Goal: Task Accomplishment & Management: Complete application form

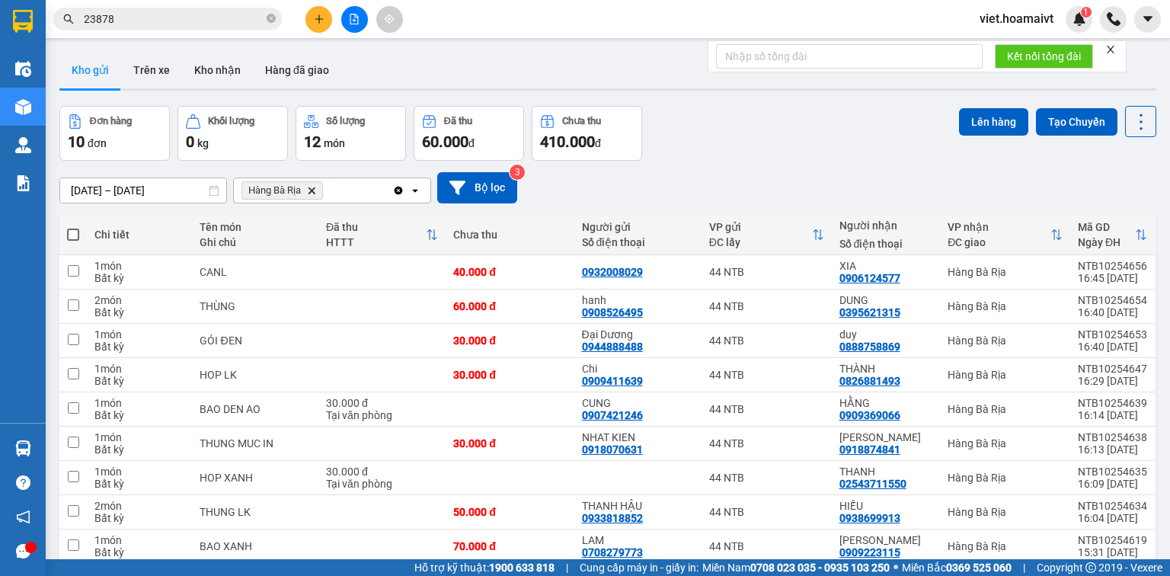
scroll to position [98, 0]
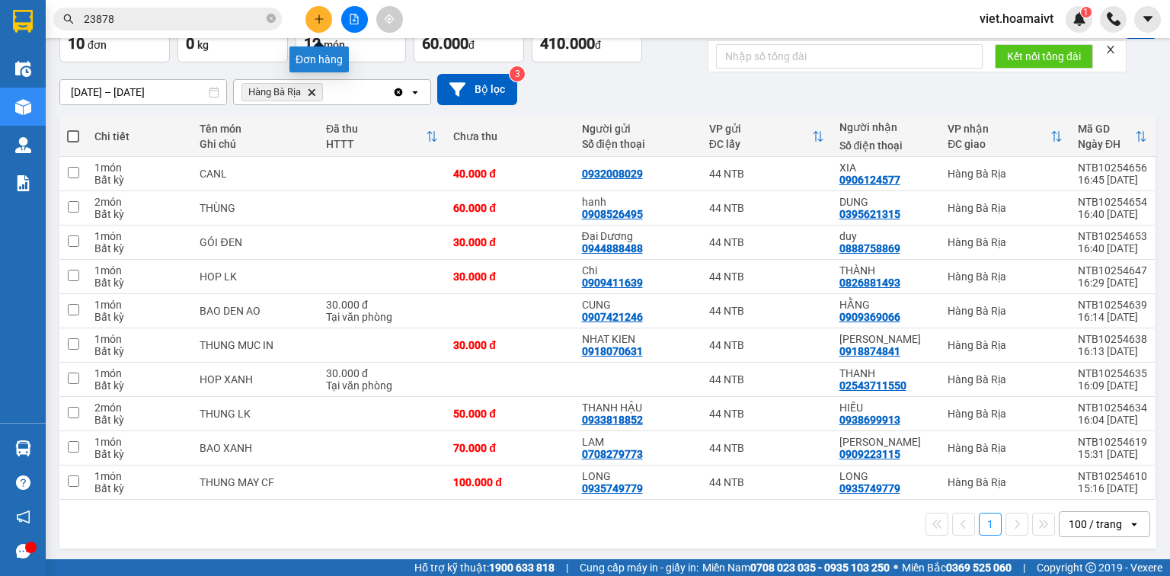
click at [319, 18] on icon "plus" at bounding box center [318, 18] width 1 height 8
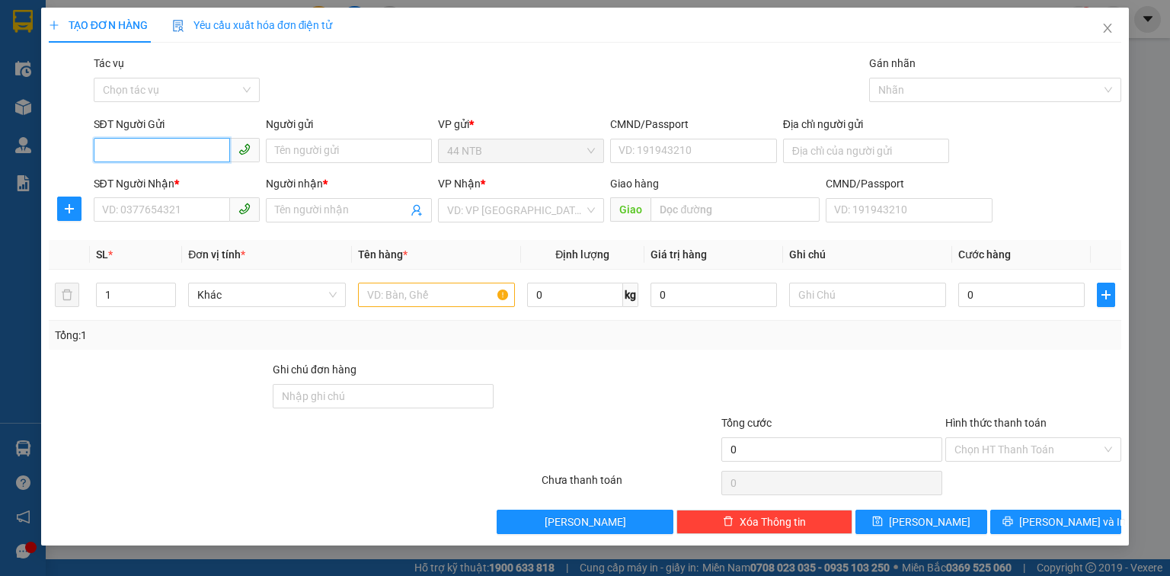
click at [175, 155] on input "SĐT Người Gửi" at bounding box center [162, 150] width 136 height 24
type input "0932053907"
click at [199, 179] on div "0932053907 - Llumar" at bounding box center [177, 181] width 148 height 17
type input "Llumar"
type input "030173001335"
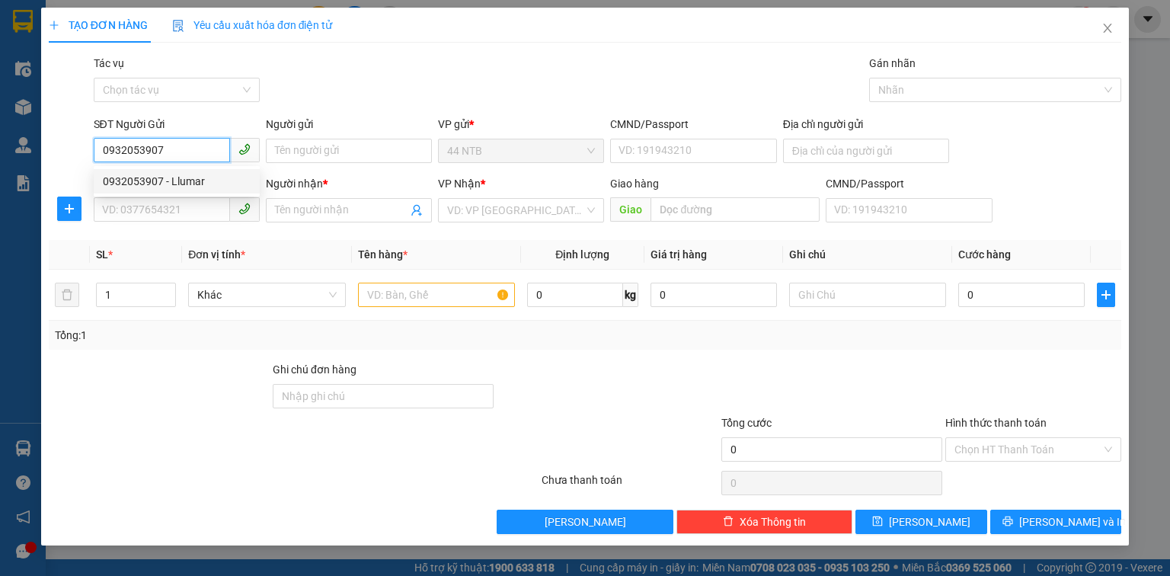
type input "0978245445"
type input "Huyền"
type input "0932053907"
click at [417, 87] on div "Gói vận chuyển * Tiêu chuẩn Tác vụ Chọn tác vụ Gán nhãn Nhãn" at bounding box center [608, 81] width 1034 height 53
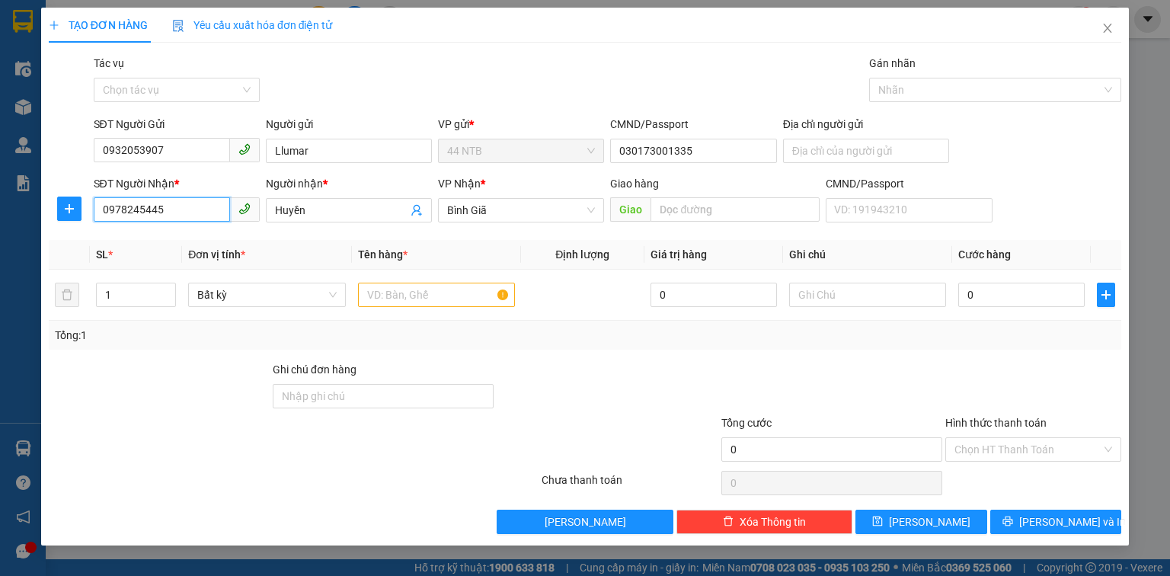
drag, startPoint x: 192, startPoint y: 212, endPoint x: 2, endPoint y: 181, distance: 192.8
click at [5, 207] on div "TẠO ĐƠN HÀNG Yêu cầu xuất hóa đơn điện tử Transit Pickup Surcharge Ids Transit …" at bounding box center [585, 288] width 1170 height 576
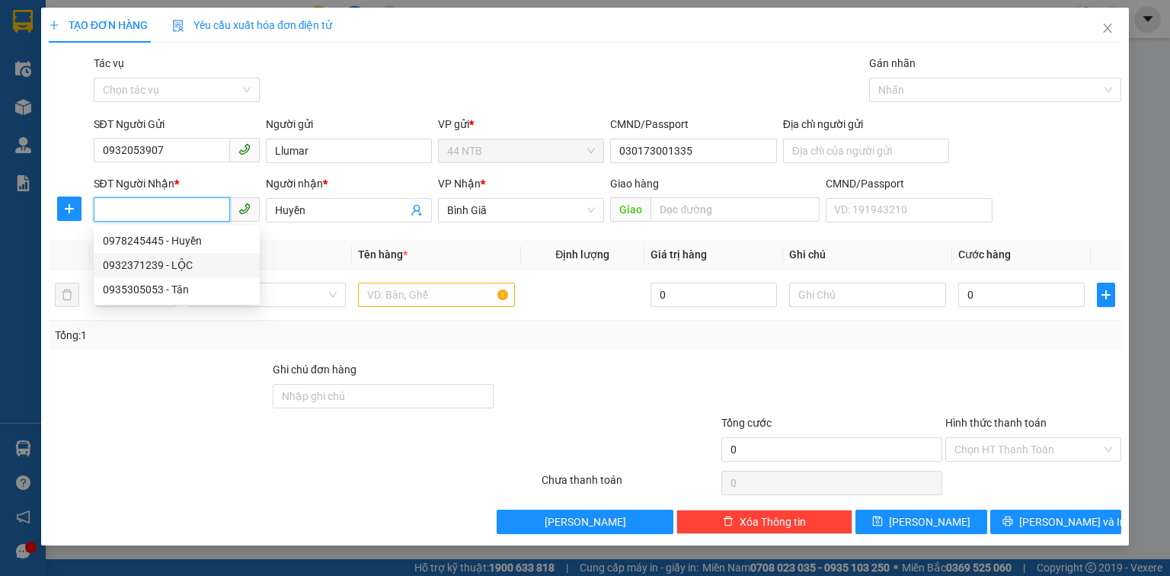
click at [139, 260] on div "0932371239 - LỘC" at bounding box center [177, 265] width 148 height 17
type input "0932371239"
type input "LỘC"
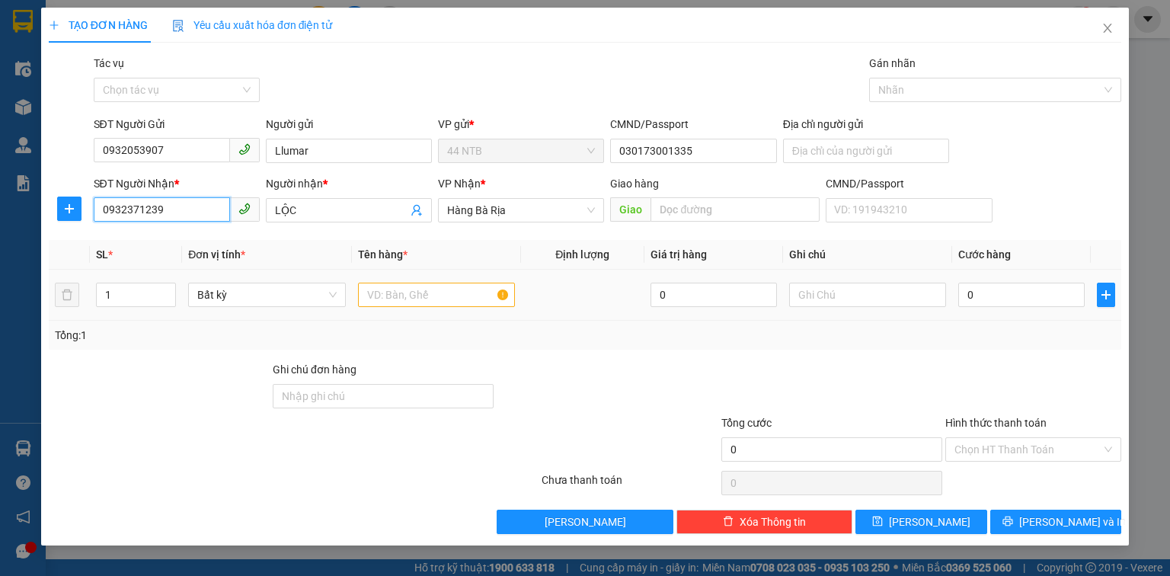
type input "0932371239"
click at [409, 308] on div at bounding box center [436, 294] width 157 height 30
click at [404, 292] on input "text" at bounding box center [436, 294] width 157 height 24
type input "o"
type input "ô"
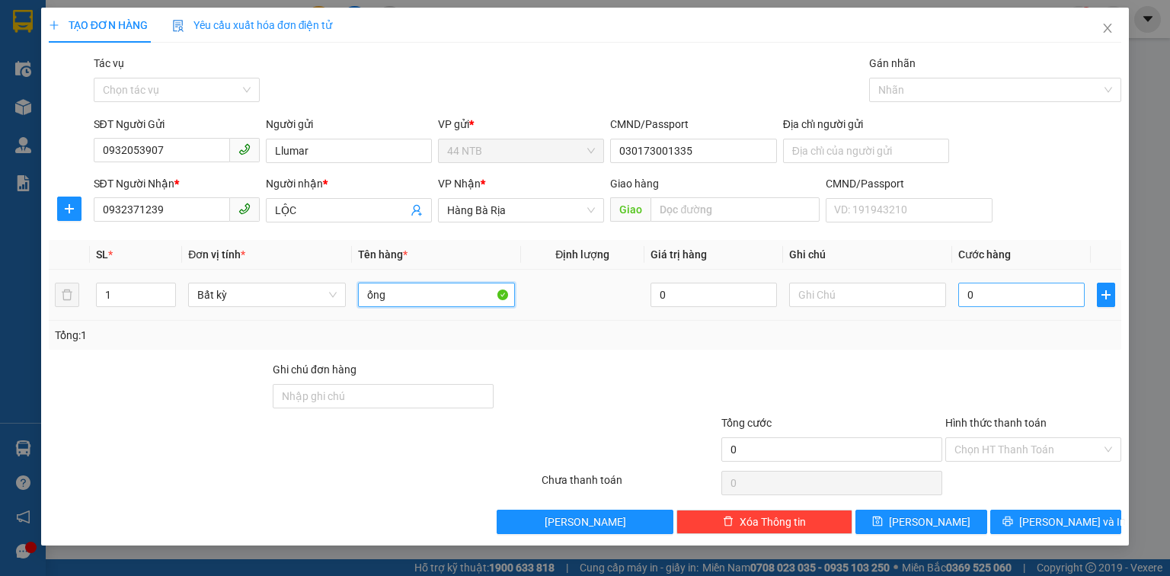
type input "ống"
click at [1005, 296] on input "0" at bounding box center [1021, 294] width 126 height 24
type input "3"
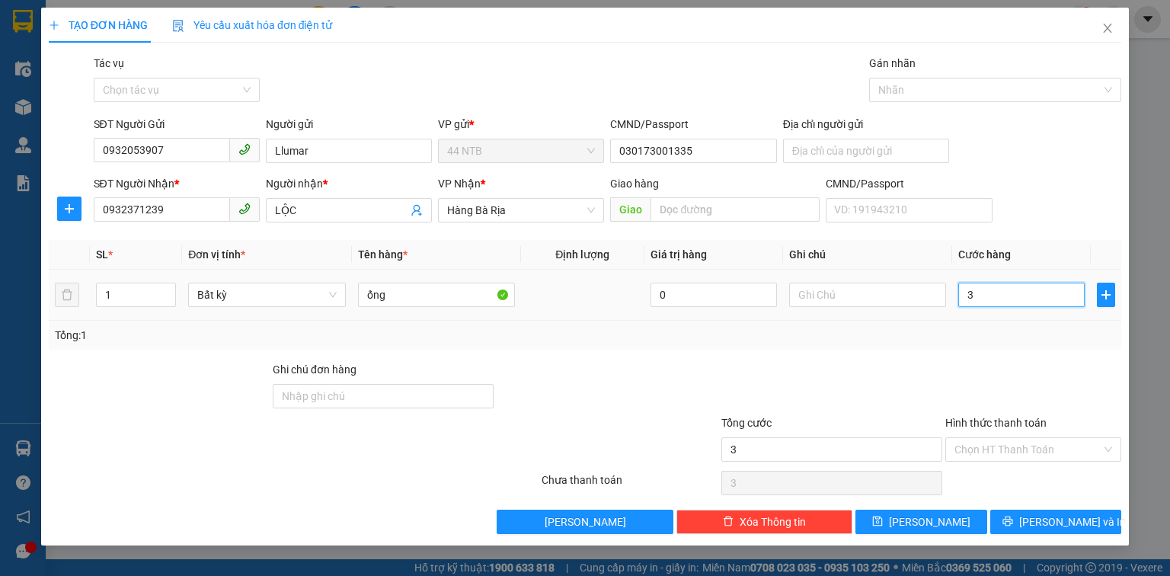
type input "30"
type input "30.000"
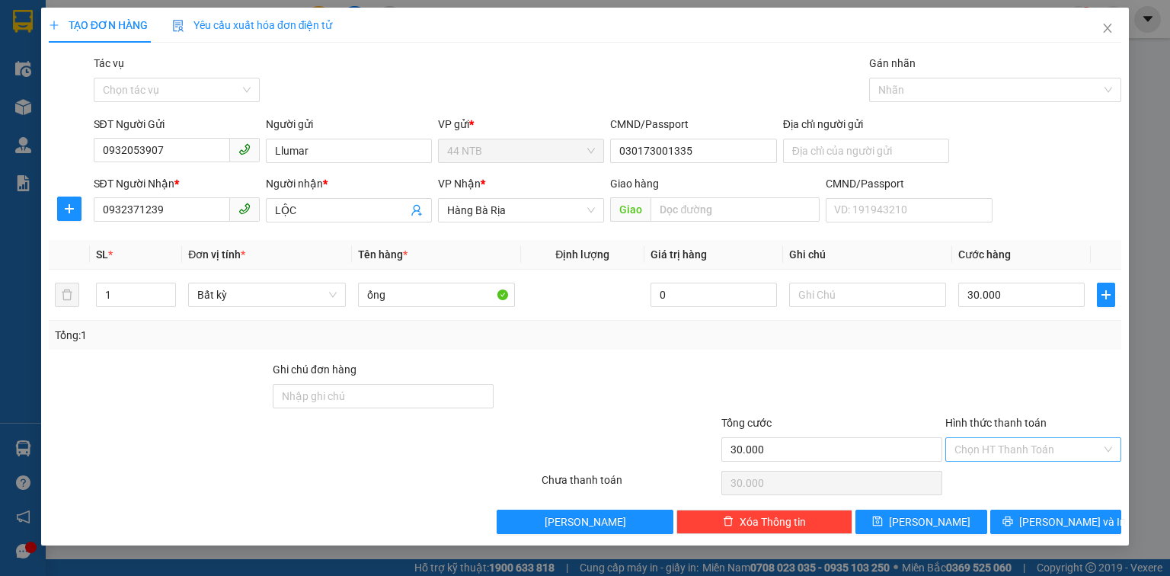
click at [1017, 442] on input "Hình thức thanh toán" at bounding box center [1027, 449] width 147 height 23
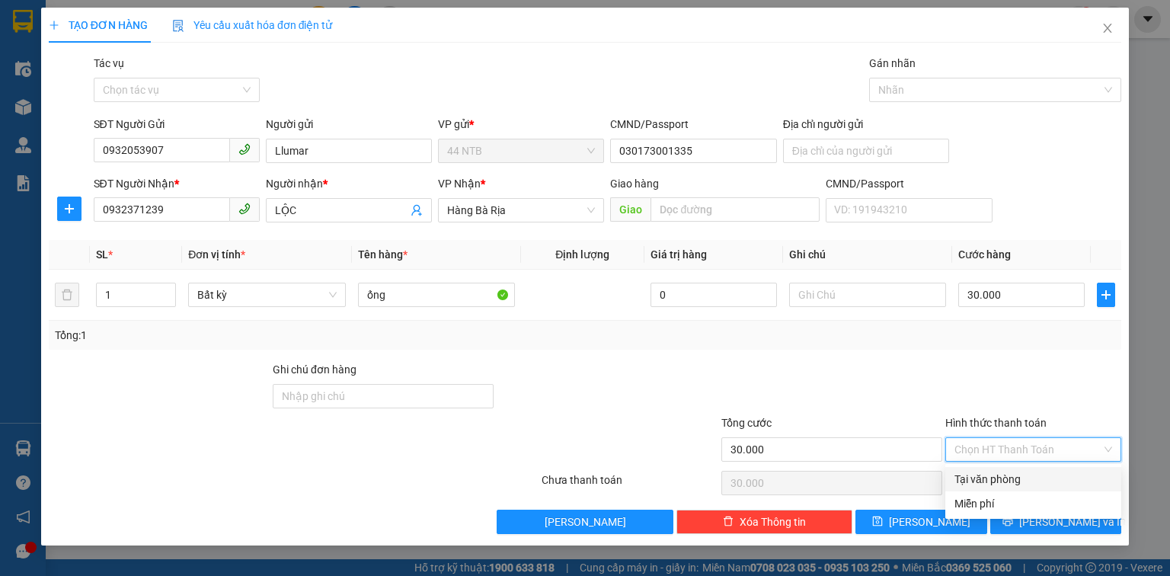
click at [1023, 474] on div "Tại văn phòng" at bounding box center [1033, 479] width 158 height 17
type input "0"
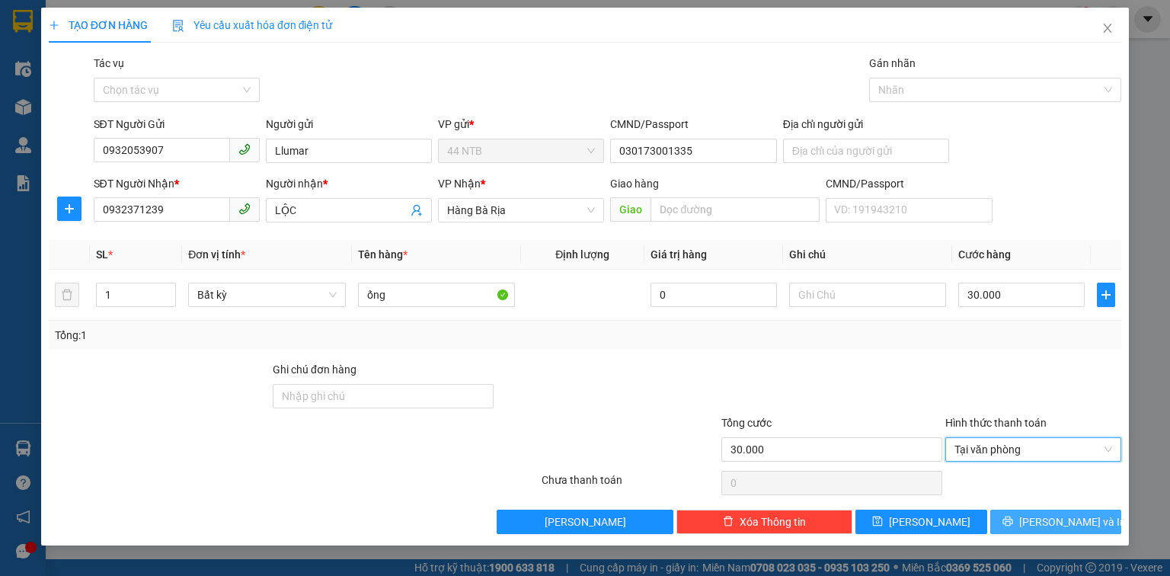
click at [1052, 519] on span "Lưu và In" at bounding box center [1072, 521] width 107 height 17
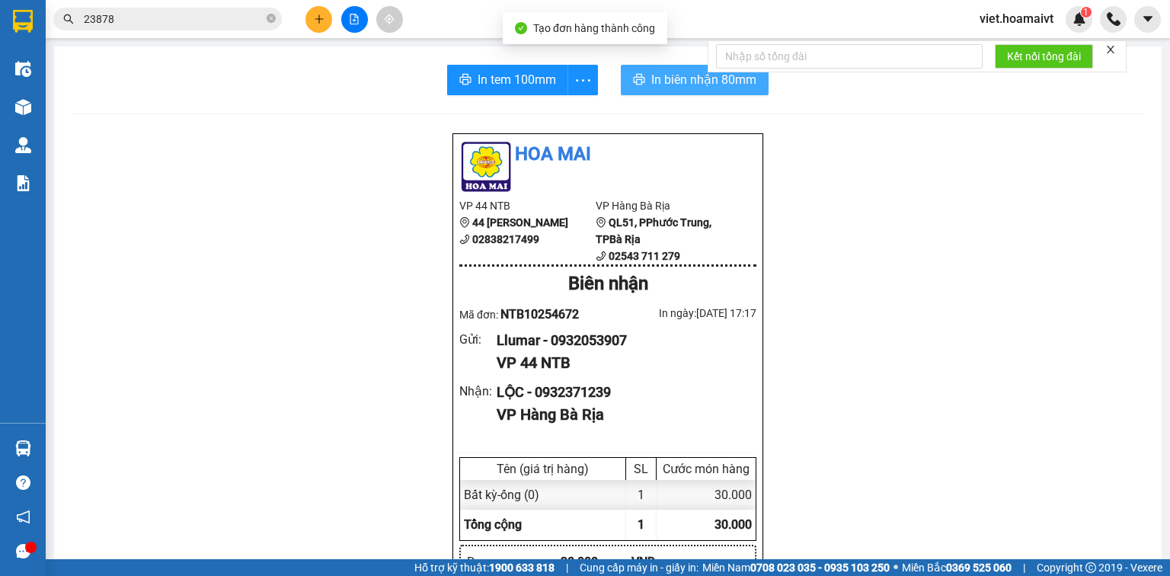
click at [688, 82] on span "In biên nhận 80mm" at bounding box center [703, 79] width 105 height 19
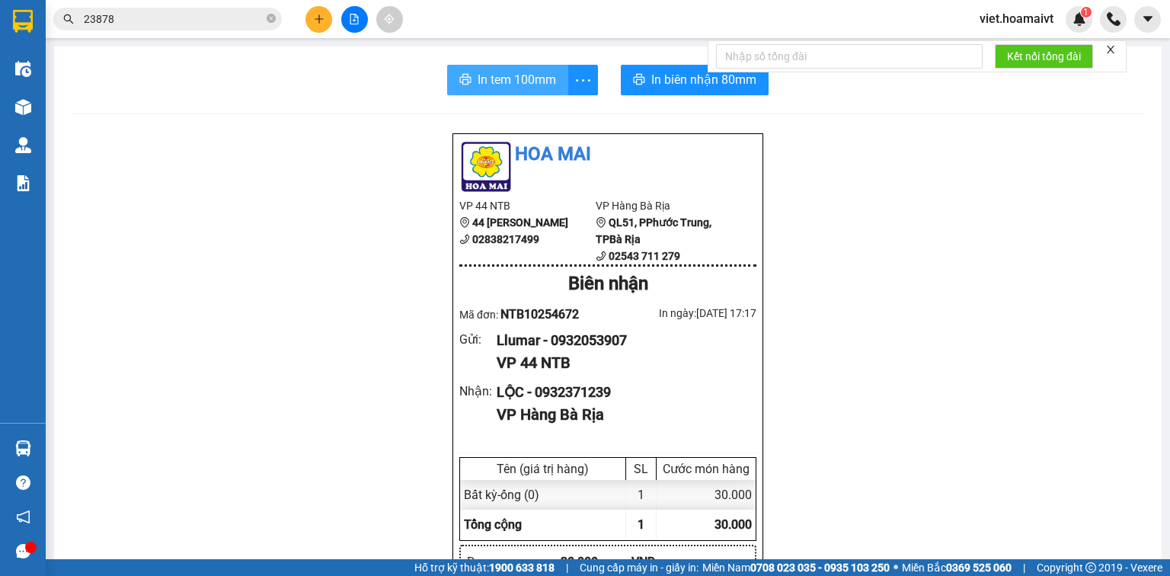
click at [517, 85] on span "In tem 100mm" at bounding box center [516, 79] width 78 height 19
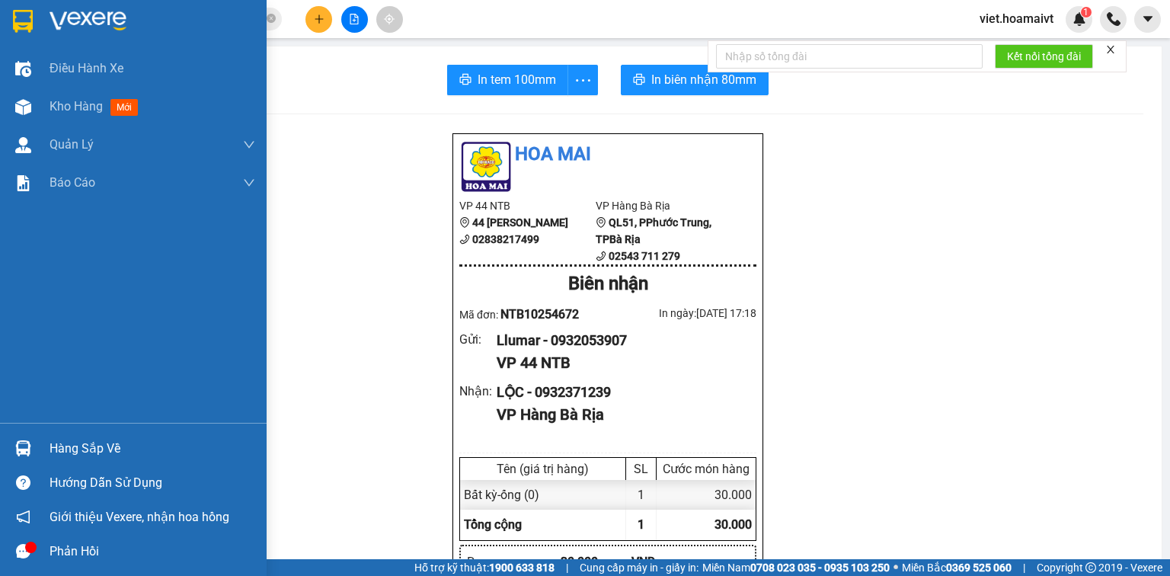
click at [59, 8] on div at bounding box center [133, 24] width 266 height 49
click at [62, 10] on img at bounding box center [87, 21] width 77 height 23
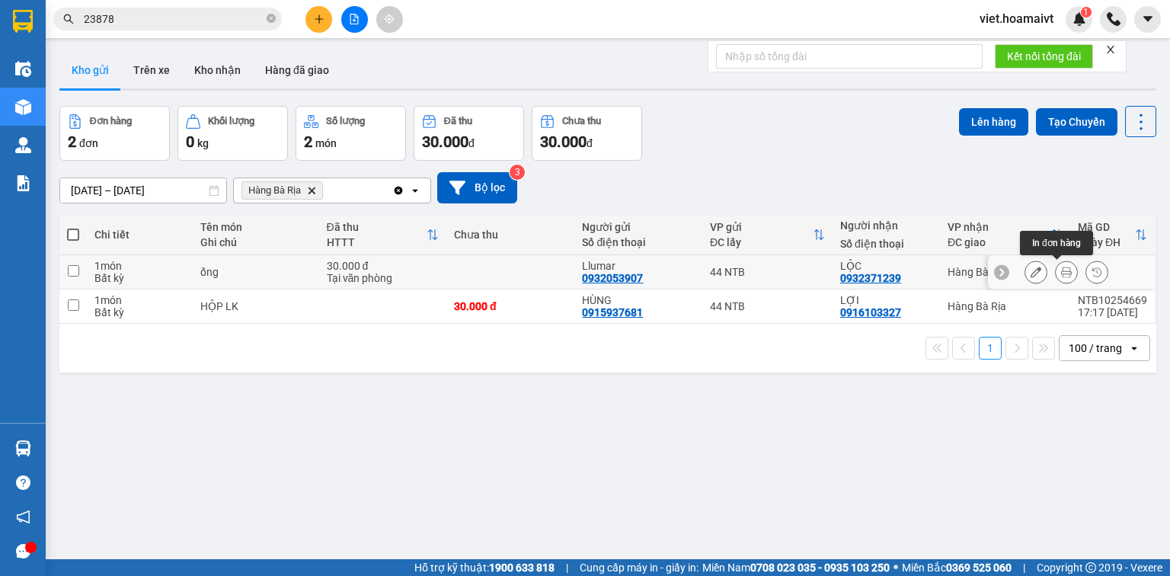
click at [1062, 267] on button at bounding box center [1065, 272] width 21 height 27
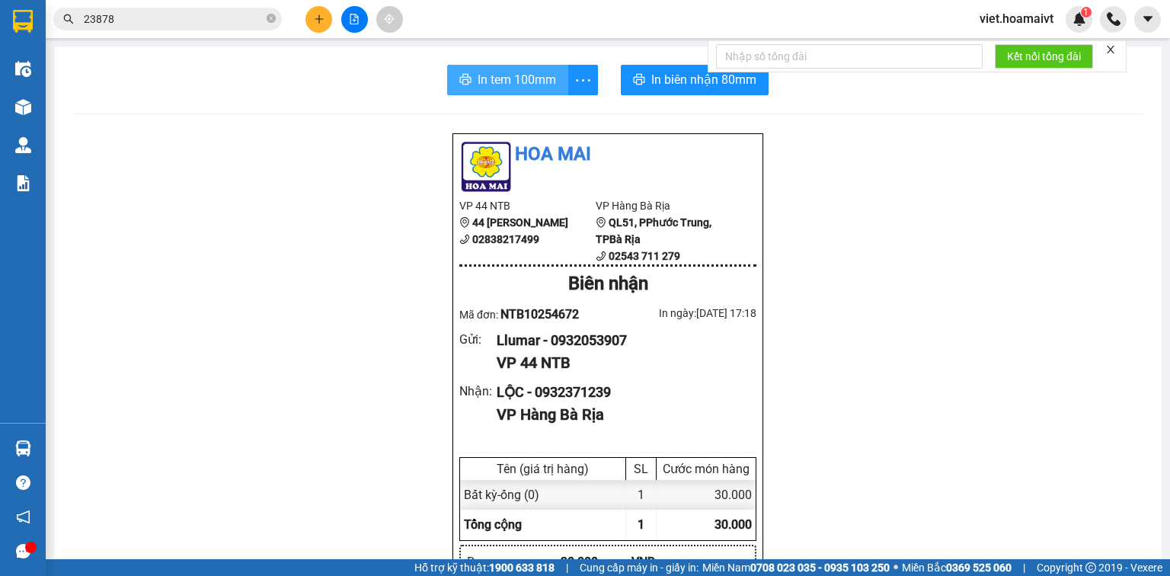
click at [483, 72] on span "In tem 100mm" at bounding box center [516, 79] width 78 height 19
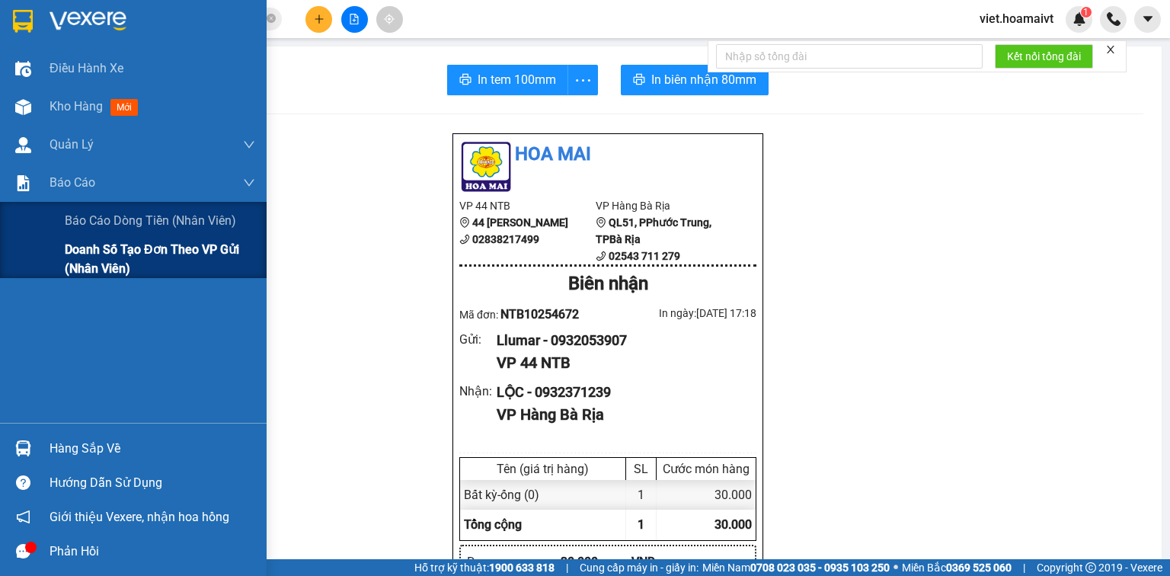
click at [118, 256] on span "Doanh số tạo đơn theo VP gửi (nhân viên)" at bounding box center [160, 259] width 190 height 38
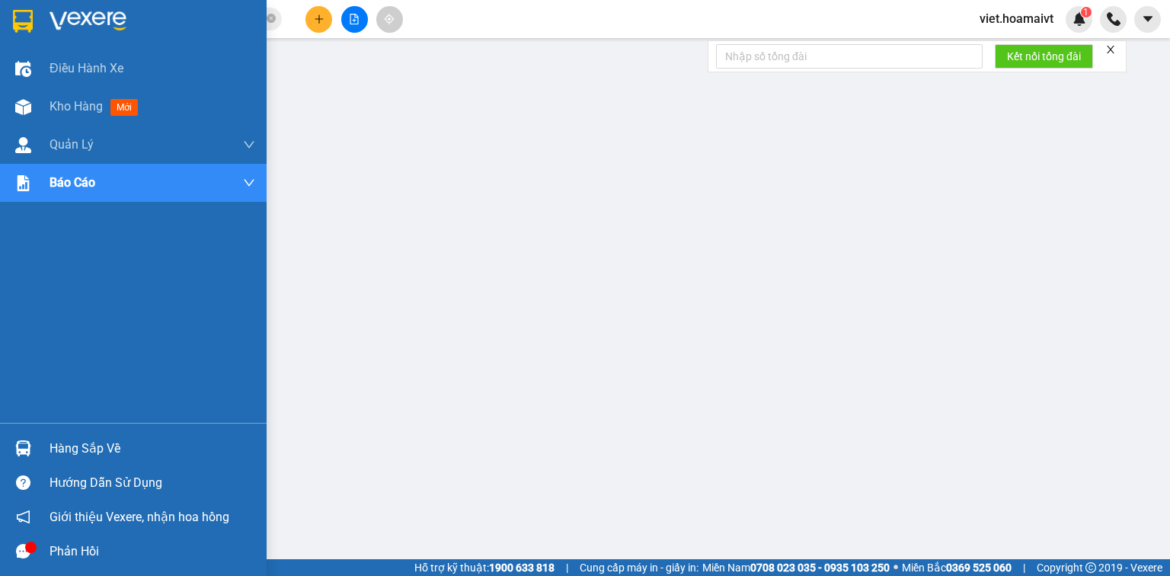
click at [87, 4] on div at bounding box center [133, 24] width 266 height 49
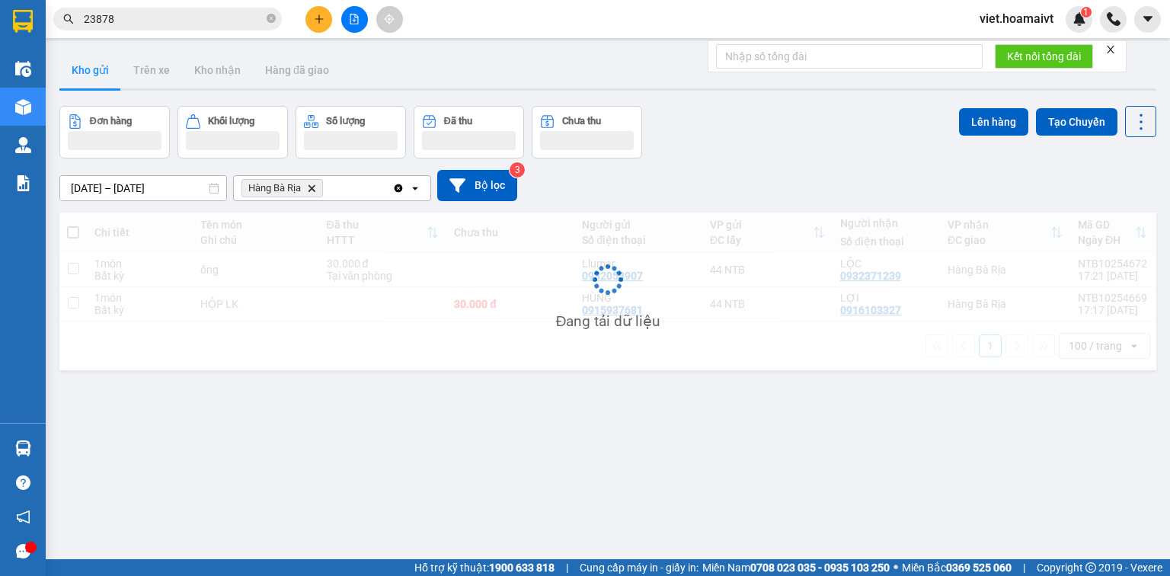
click at [803, 165] on div "14/10/2025 – 15/10/2025 Press the down arrow key to interact with the calendar …" at bounding box center [607, 185] width 1096 height 54
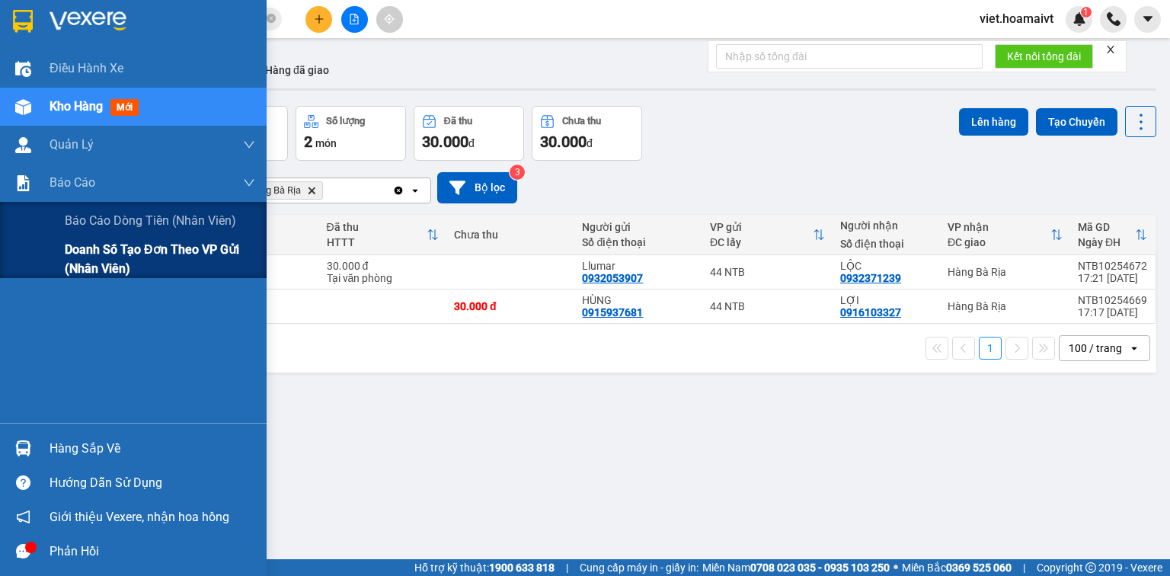
click at [116, 263] on span "Doanh số tạo đơn theo VP gửi (nhân viên)" at bounding box center [160, 259] width 190 height 38
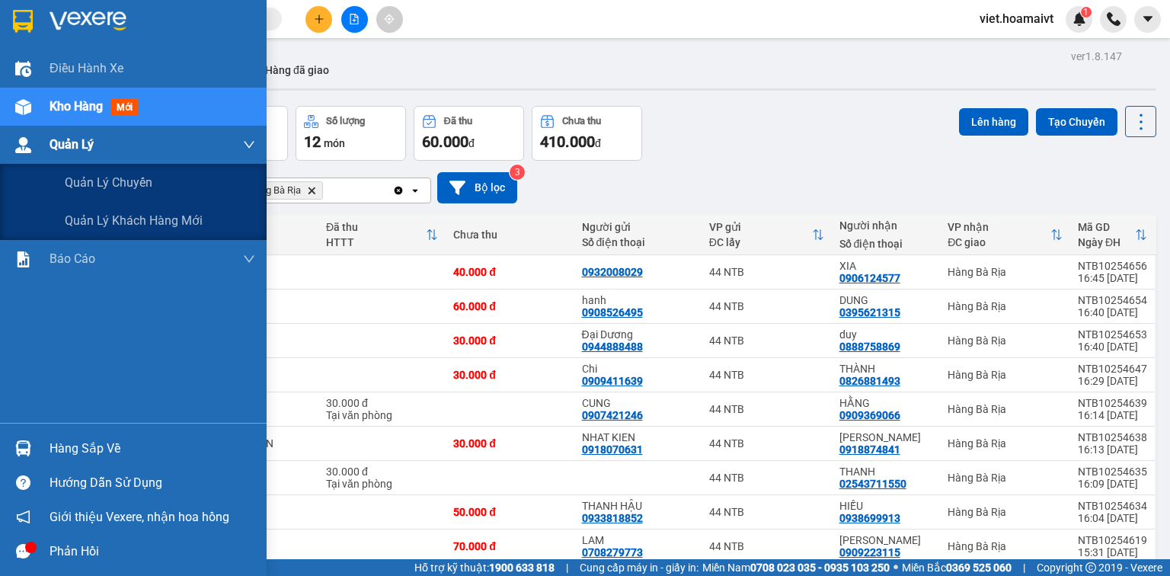
scroll to position [98, 0]
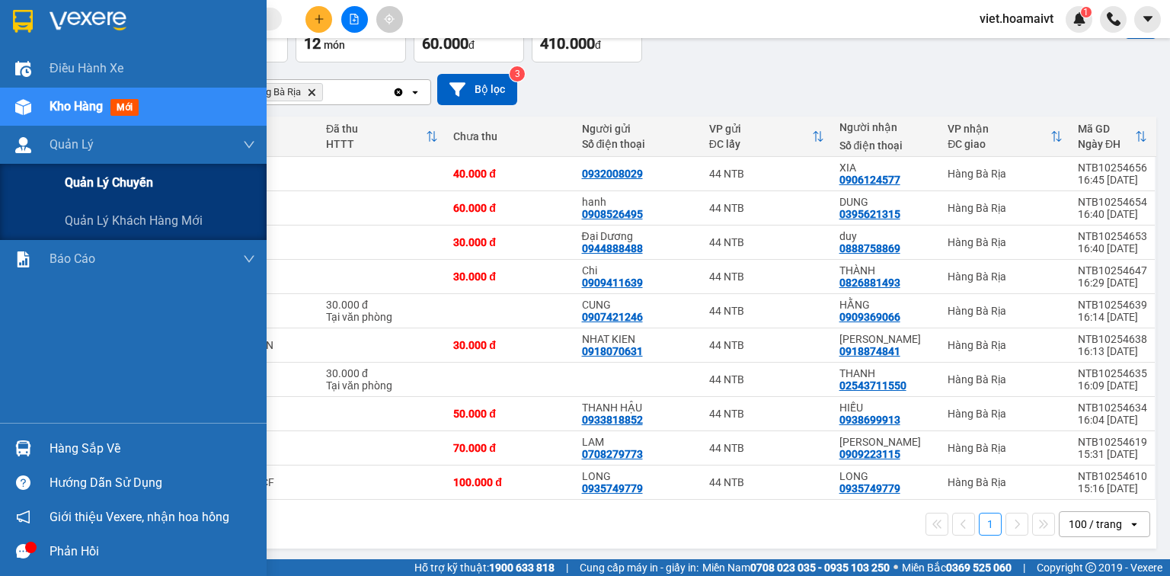
click at [115, 185] on span "Quản lý chuyến" at bounding box center [109, 182] width 88 height 19
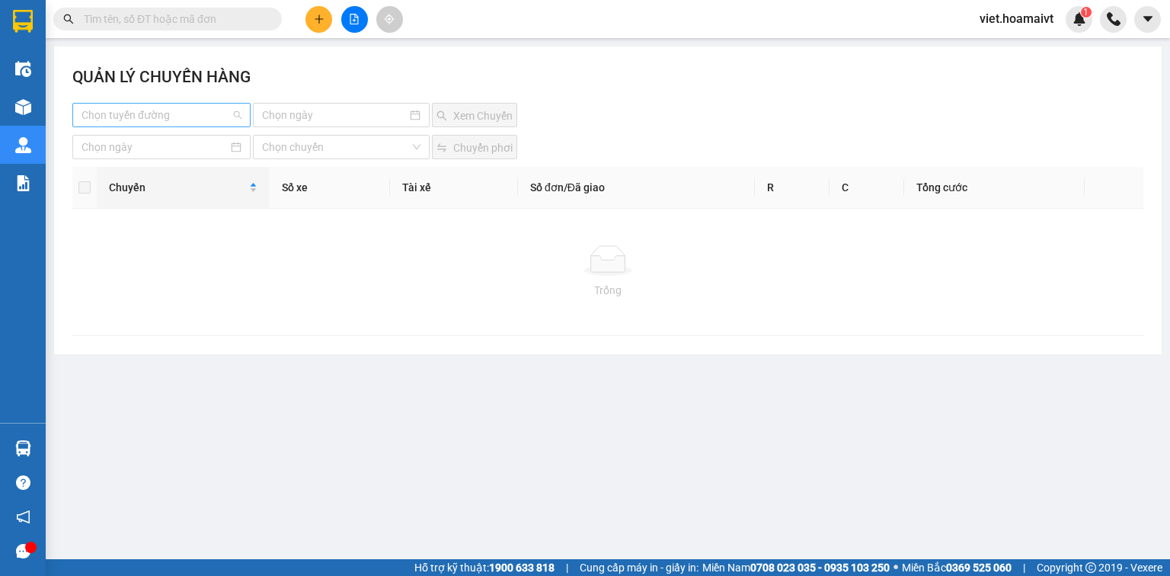
click at [151, 111] on input "search" at bounding box center [155, 115] width 149 height 23
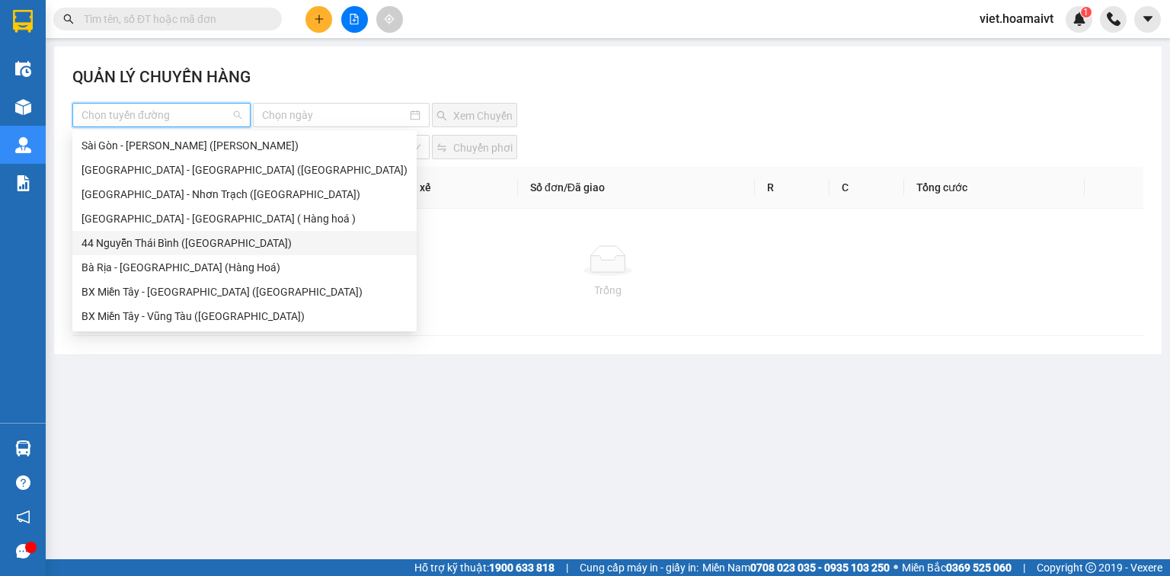
click at [231, 239] on div "44 Nguyễn Thái Bình ([GEOGRAPHIC_DATA])" at bounding box center [244, 243] width 326 height 17
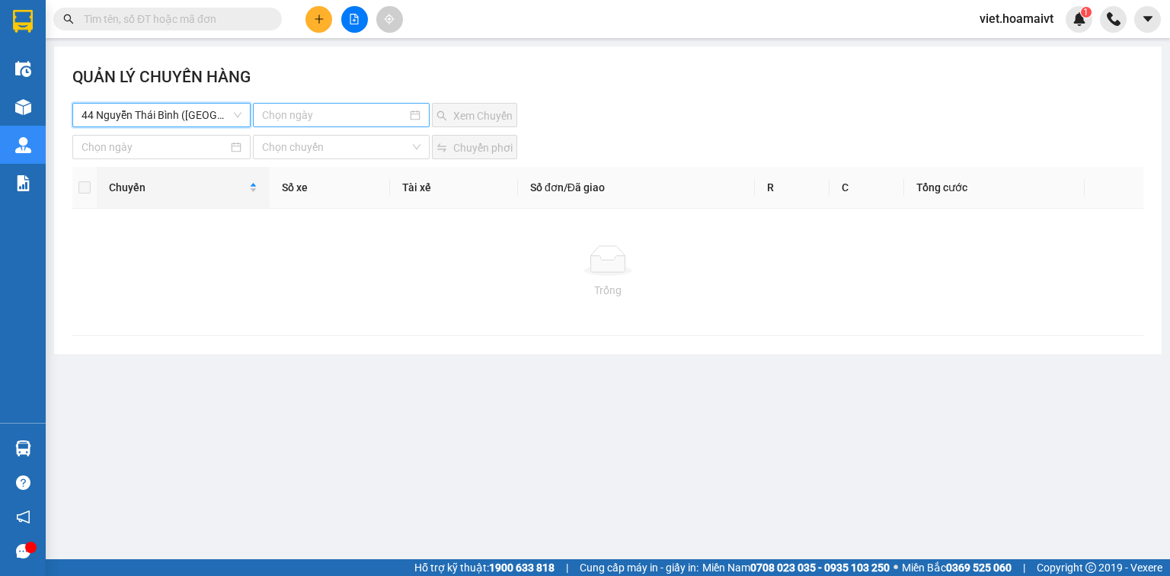
click at [298, 111] on input at bounding box center [334, 115] width 144 height 17
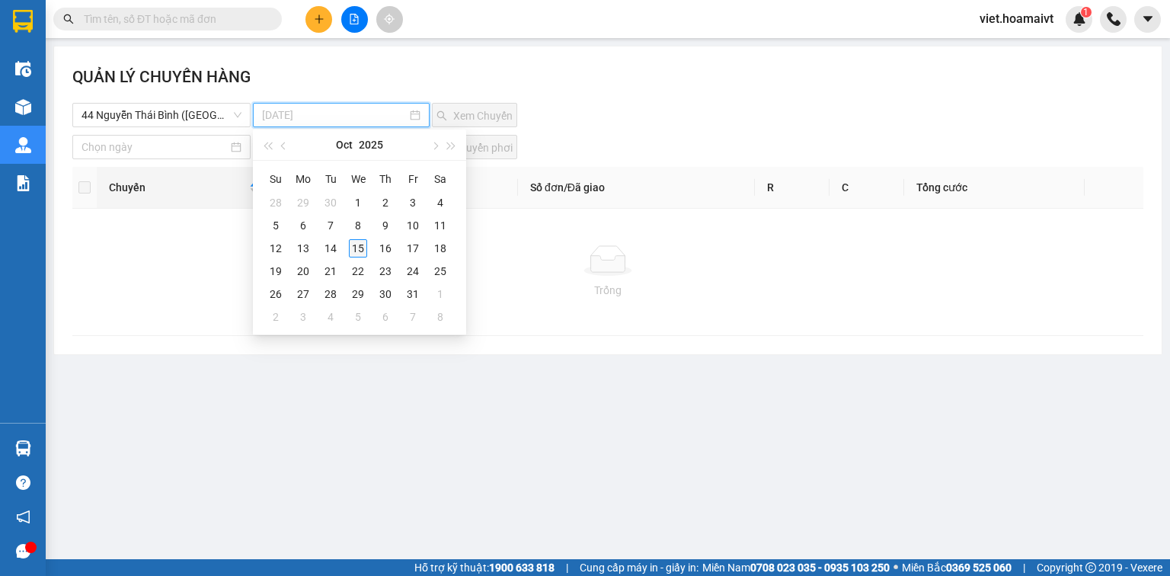
type input "[DATE]"
click at [366, 250] on div "15" at bounding box center [358, 248] width 18 height 18
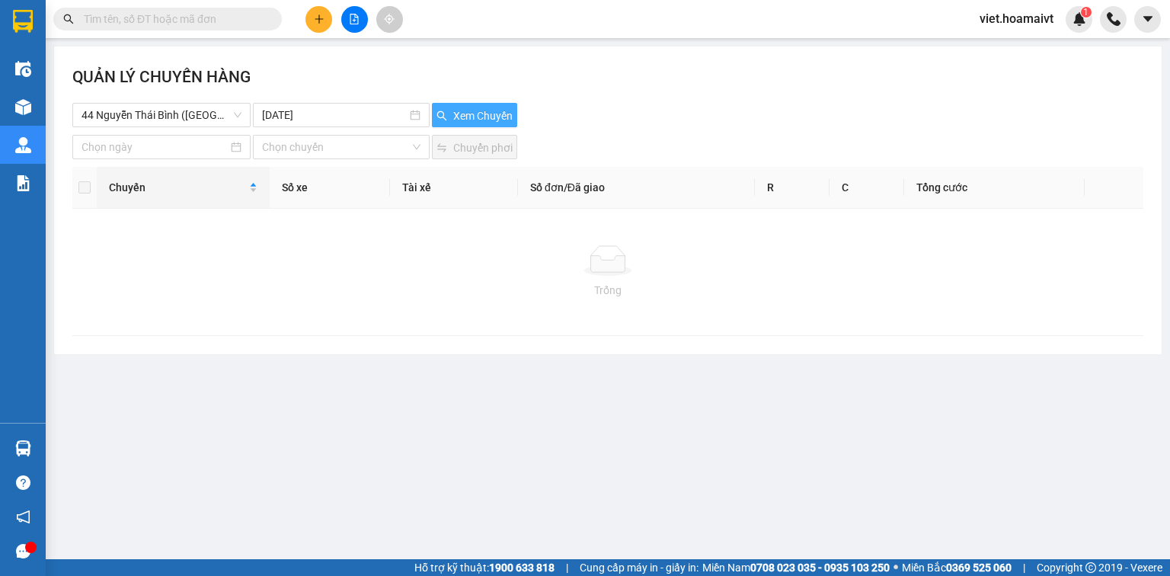
click at [474, 113] on span "Xem Chuyến" at bounding box center [482, 115] width 59 height 17
click at [652, 107] on div "44 Nguyễn Thái Bình (Hàng Ngoài) [DATE] Xem Chuyến" at bounding box center [607, 115] width 1071 height 24
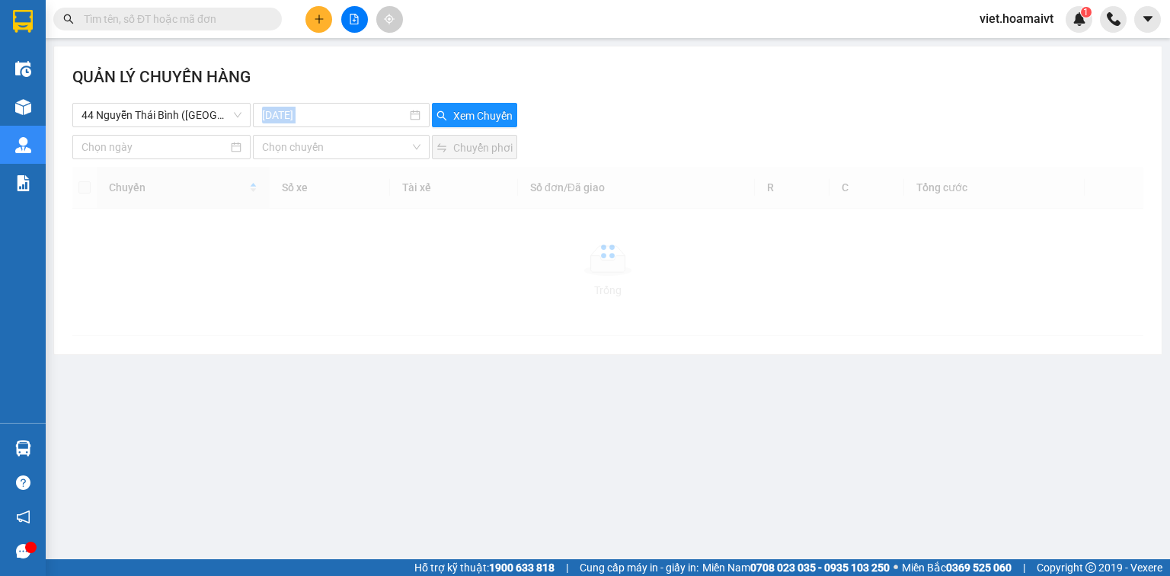
click at [652, 107] on div "44 Nguyễn Thái Bình (Hàng Ngoài) [DATE] Xem Chuyến" at bounding box center [607, 115] width 1071 height 24
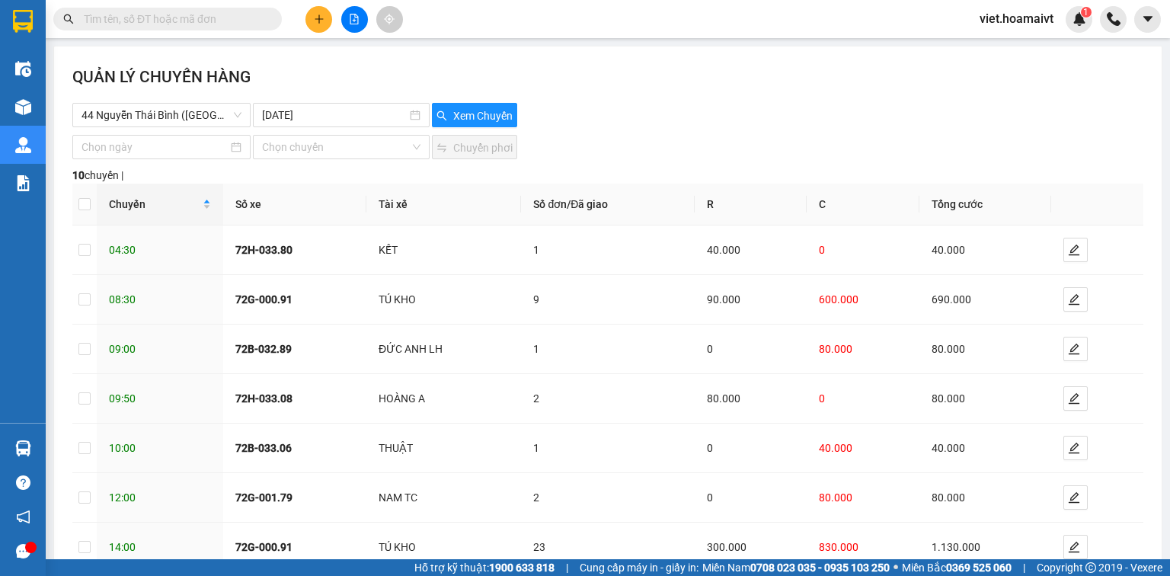
click at [659, 101] on div "QUẢN LÝ CHUYẾN HÀNG" at bounding box center [607, 84] width 1071 height 38
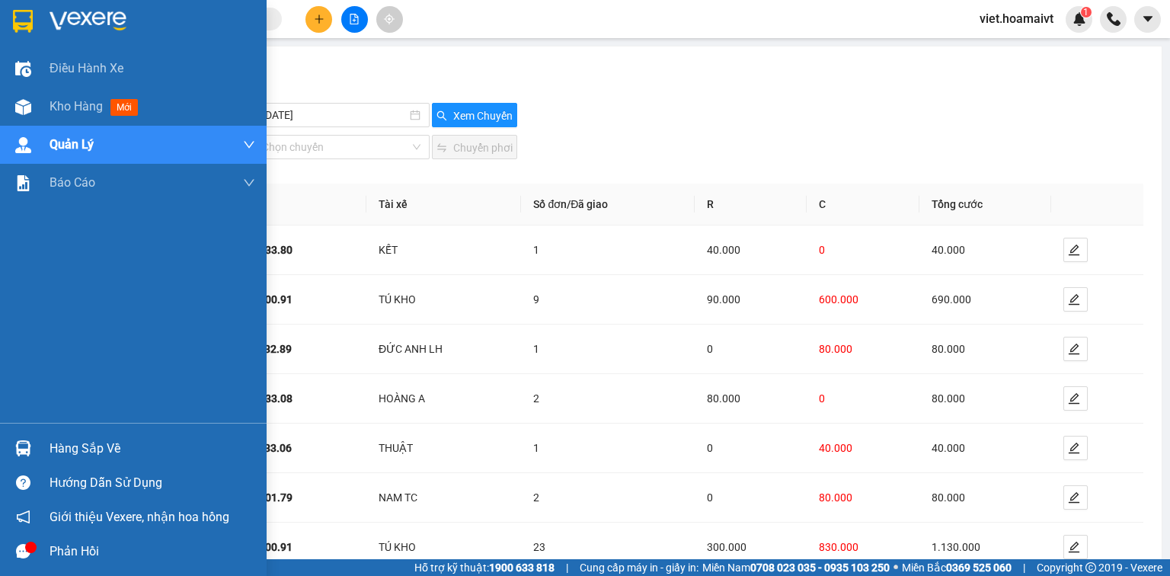
click at [100, 23] on img at bounding box center [87, 21] width 77 height 23
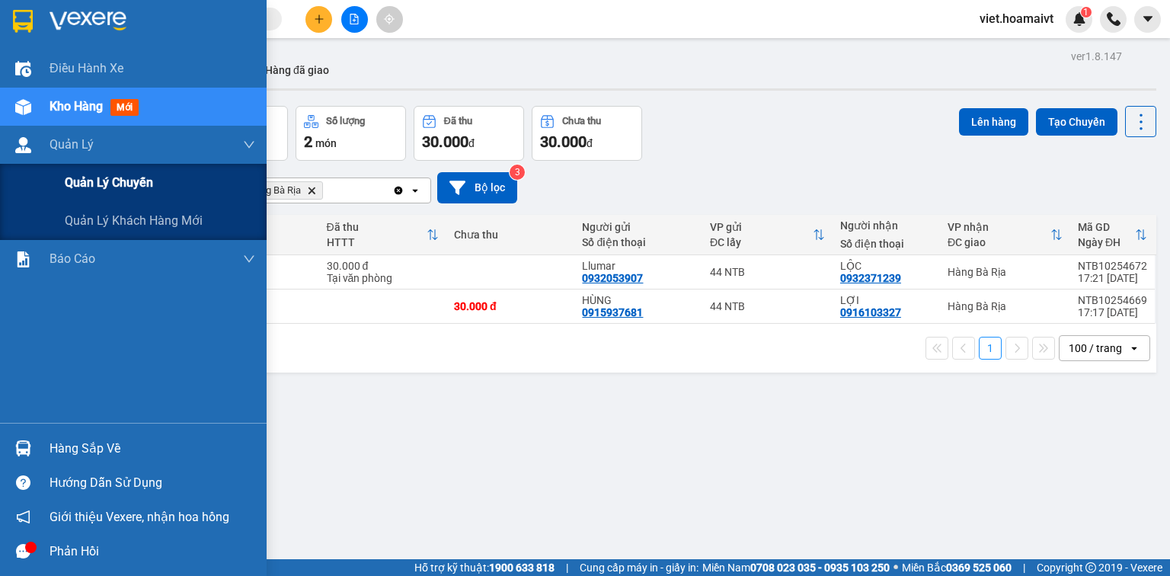
click at [124, 182] on span "Quản lý chuyến" at bounding box center [109, 182] width 88 height 19
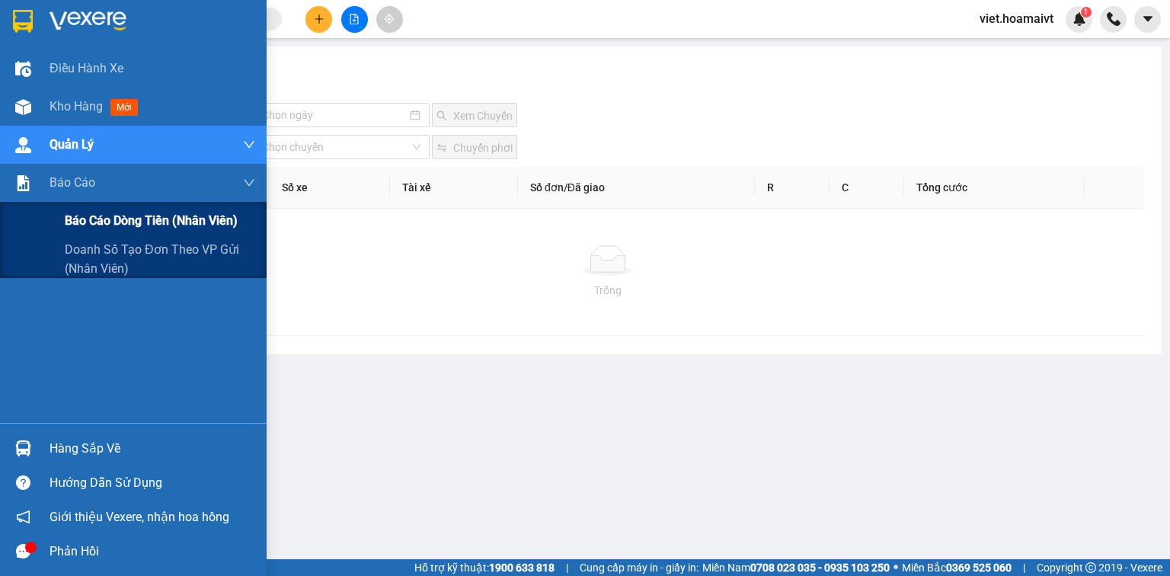
drag, startPoint x: 122, startPoint y: 249, endPoint x: 227, endPoint y: 234, distance: 106.2
click at [122, 250] on span "Doanh số tạo đơn theo VP gửi (nhân viên)" at bounding box center [160, 259] width 190 height 38
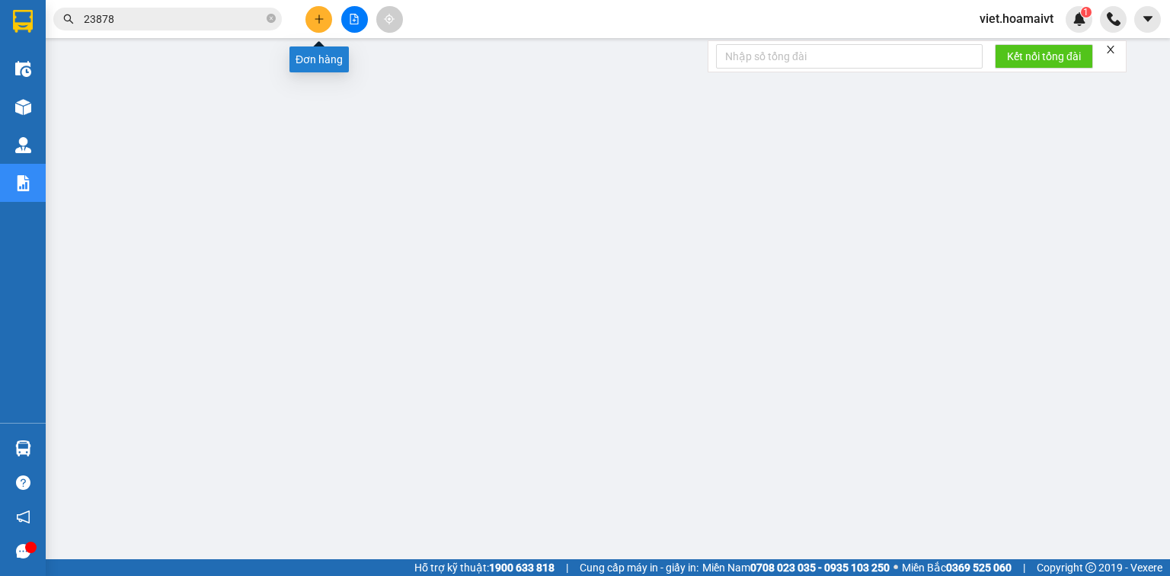
click at [320, 8] on button at bounding box center [318, 19] width 27 height 27
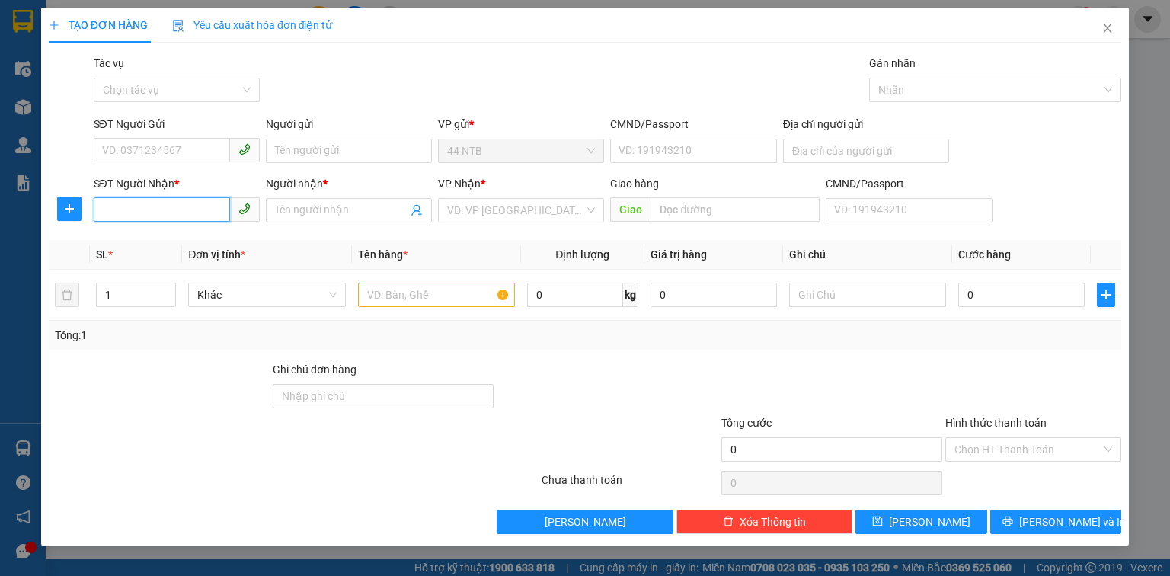
drag, startPoint x: 182, startPoint y: 203, endPoint x: 196, endPoint y: 204, distance: 13.8
click at [180, 204] on input "SĐT Người Nhận *" at bounding box center [162, 209] width 136 height 24
type input "0931210990"
click at [195, 250] on div "0931210990 - Ngọc Châu" at bounding box center [178, 240] width 168 height 24
type input "Ngọc Châu"
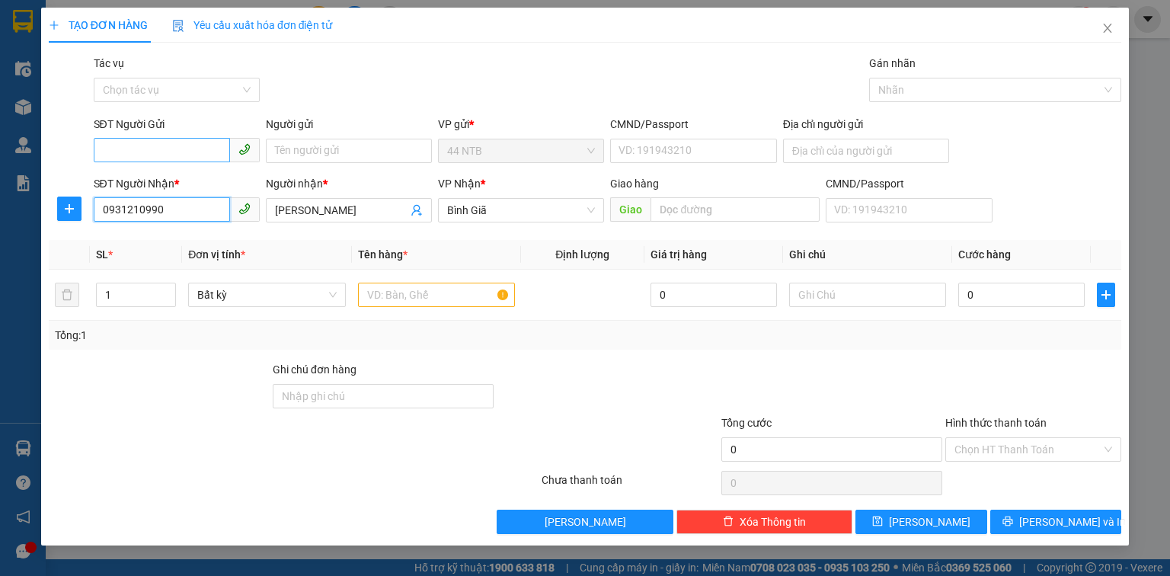
type input "0931210990"
click at [199, 148] on input "SĐT Người Gửi" at bounding box center [162, 150] width 136 height 24
type input "0866084282"
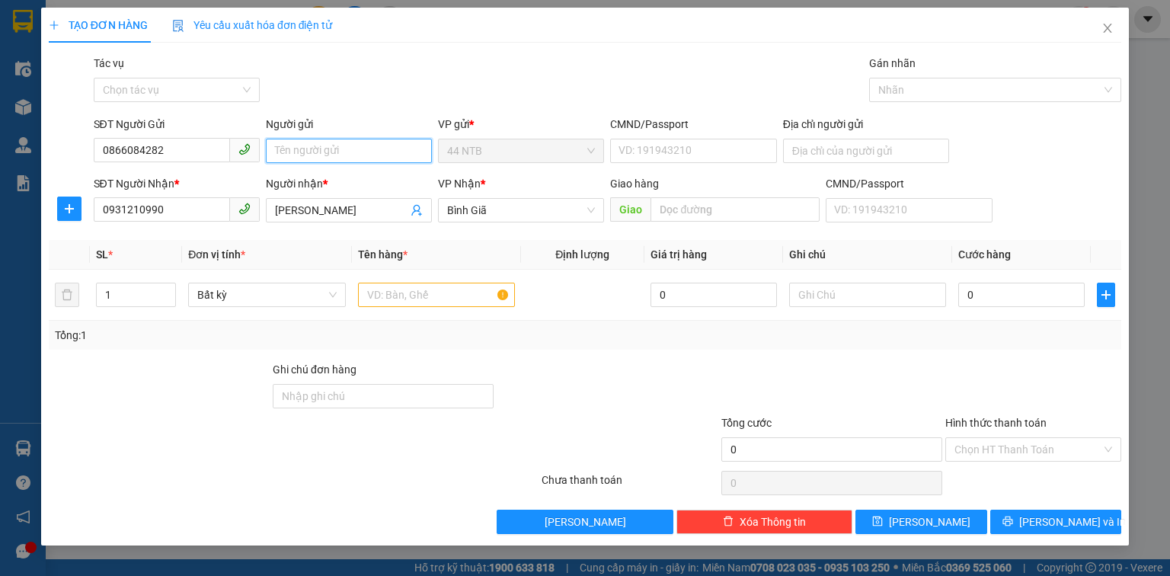
click at [326, 147] on input "Người gửi" at bounding box center [349, 151] width 166 height 24
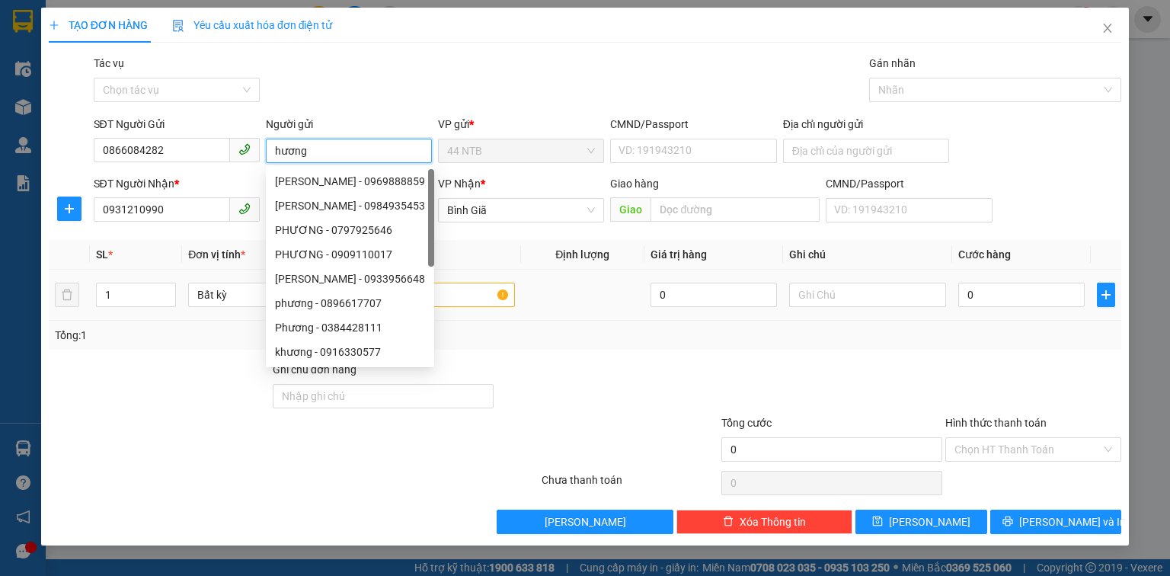
type input "hương"
drag, startPoint x: 472, startPoint y: 295, endPoint x: 487, endPoint y: 286, distance: 17.1
click at [472, 295] on input "text" at bounding box center [436, 294] width 157 height 24
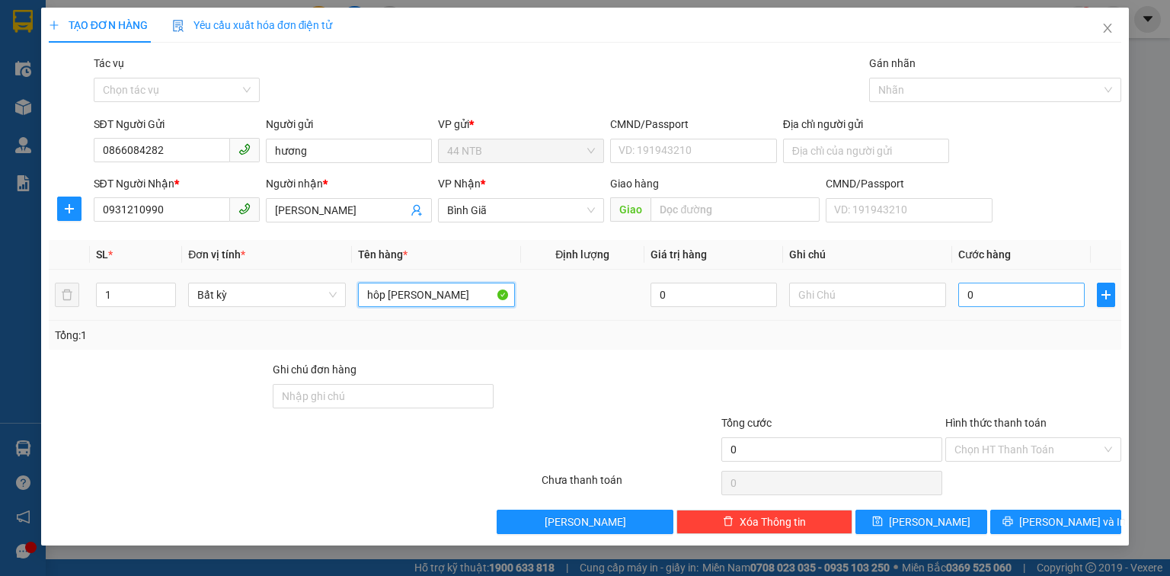
type input "hôp vang"
click at [1031, 296] on input "0" at bounding box center [1021, 294] width 126 height 24
type input "3"
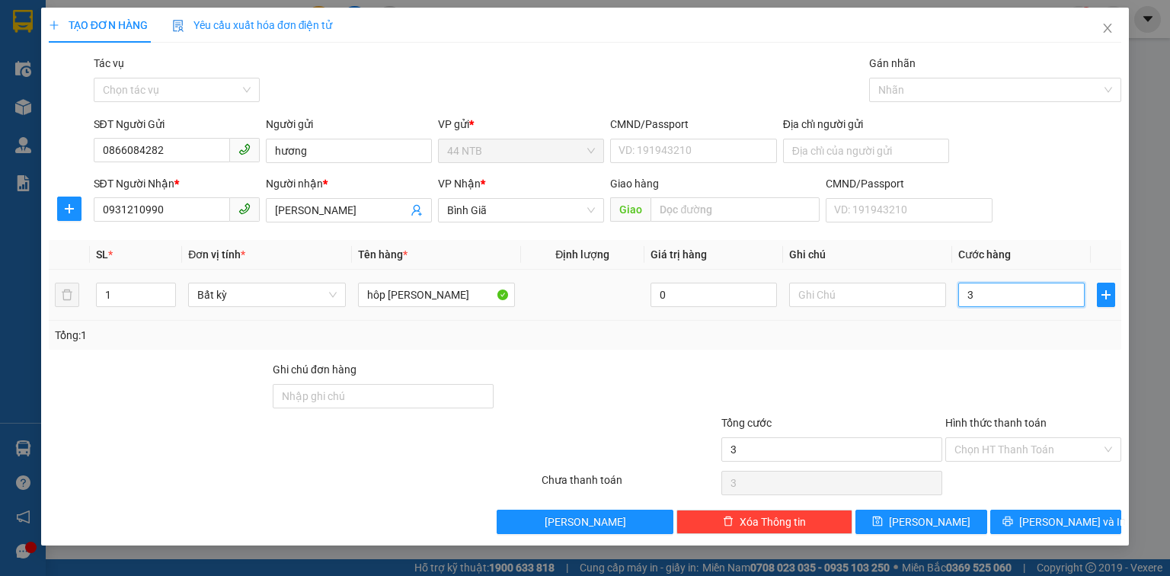
type input "30"
type input "30.000"
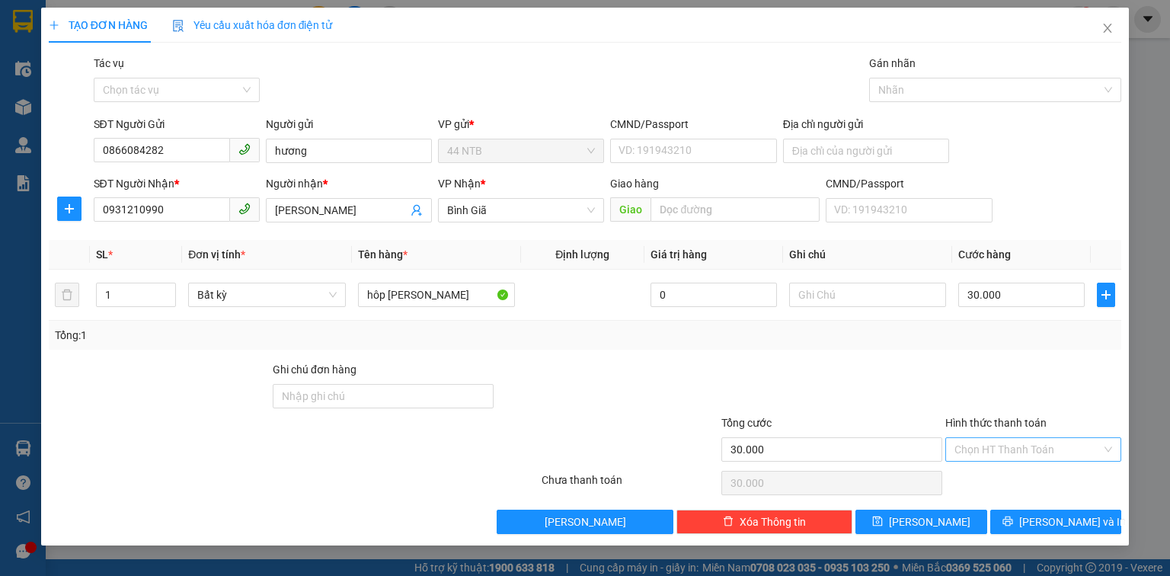
click at [1078, 443] on input "Hình thức thanh toán" at bounding box center [1027, 449] width 147 height 23
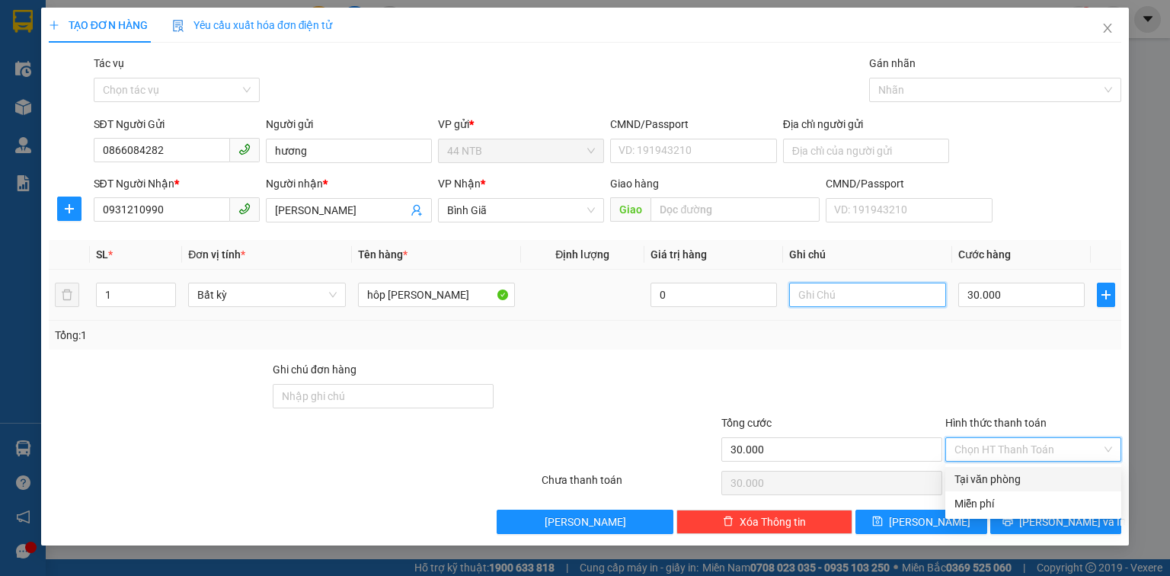
click at [939, 303] on input "text" at bounding box center [867, 294] width 157 height 24
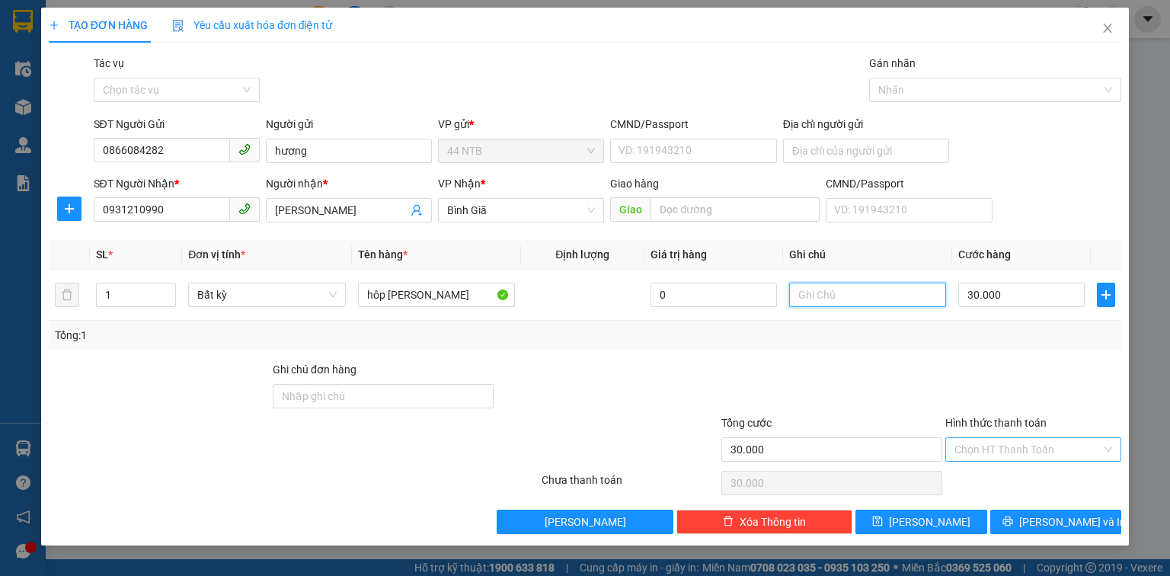
drag, startPoint x: 1103, startPoint y: 446, endPoint x: 1072, endPoint y: 457, distance: 33.0
click at [1103, 447] on div "Chọn HT Thanh Toán" at bounding box center [1033, 449] width 176 height 24
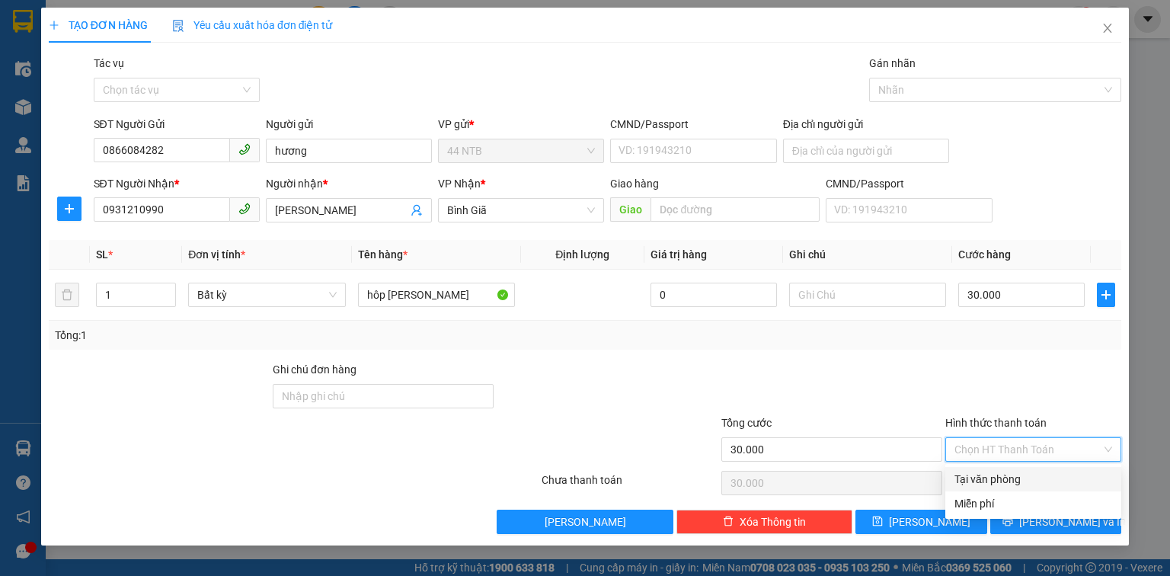
click at [1048, 475] on div "Tại văn phòng" at bounding box center [1033, 479] width 158 height 17
type input "0"
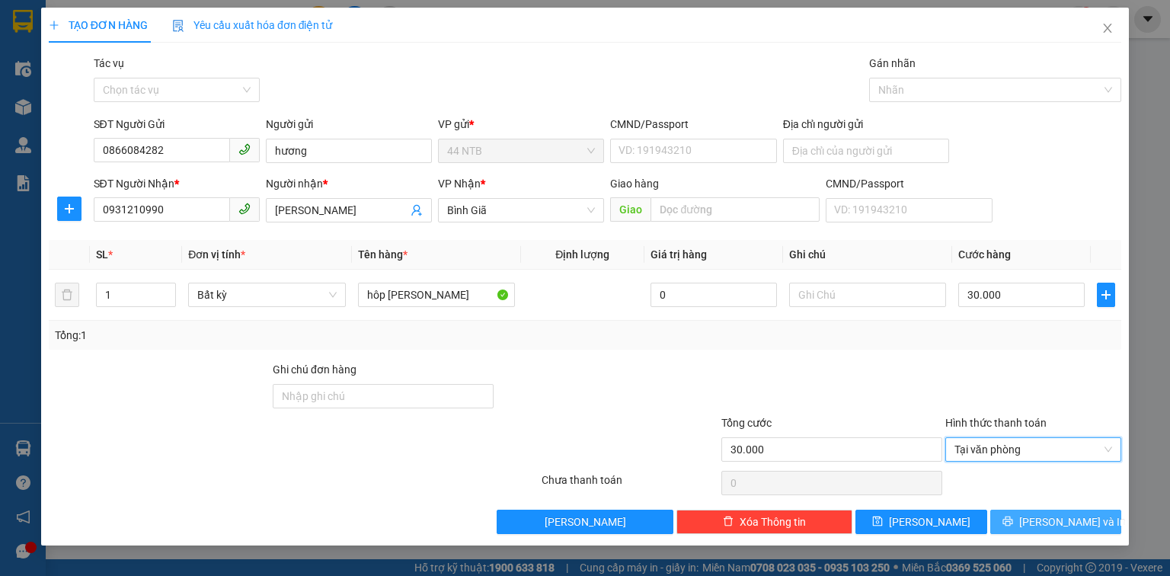
click at [1060, 525] on span "Lưu và In" at bounding box center [1072, 521] width 107 height 17
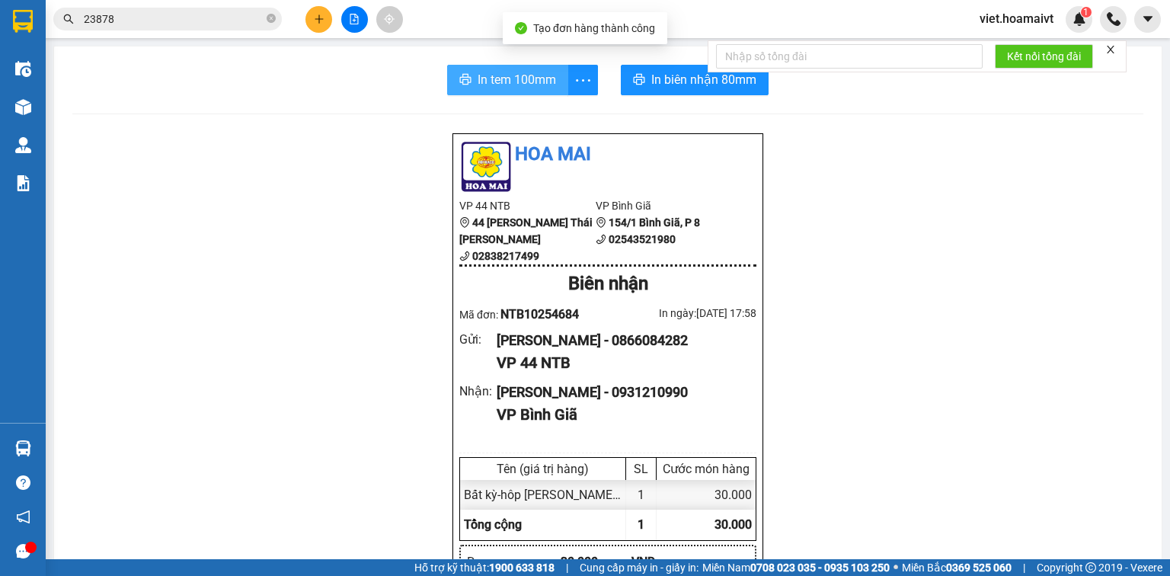
click at [512, 68] on button "In tem 100mm" at bounding box center [507, 80] width 121 height 30
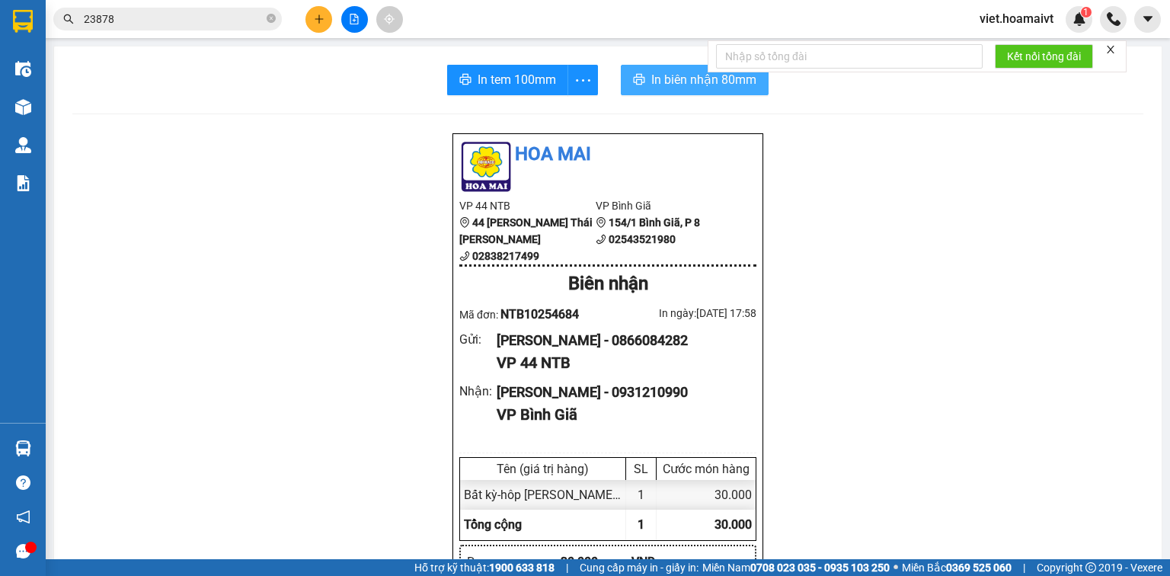
click at [679, 78] on span "In biên nhận 80mm" at bounding box center [703, 79] width 105 height 19
